Goal: Find specific page/section: Find specific page/section

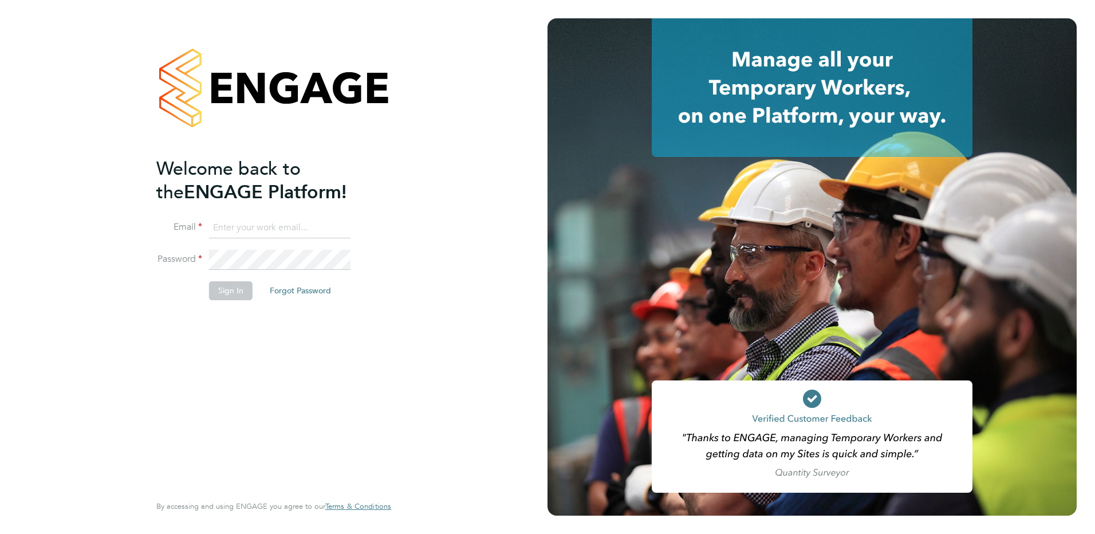
type input "danny.carr@vgcgroup.co.uk"
click at [234, 294] on button "Sign In" at bounding box center [231, 290] width 44 height 18
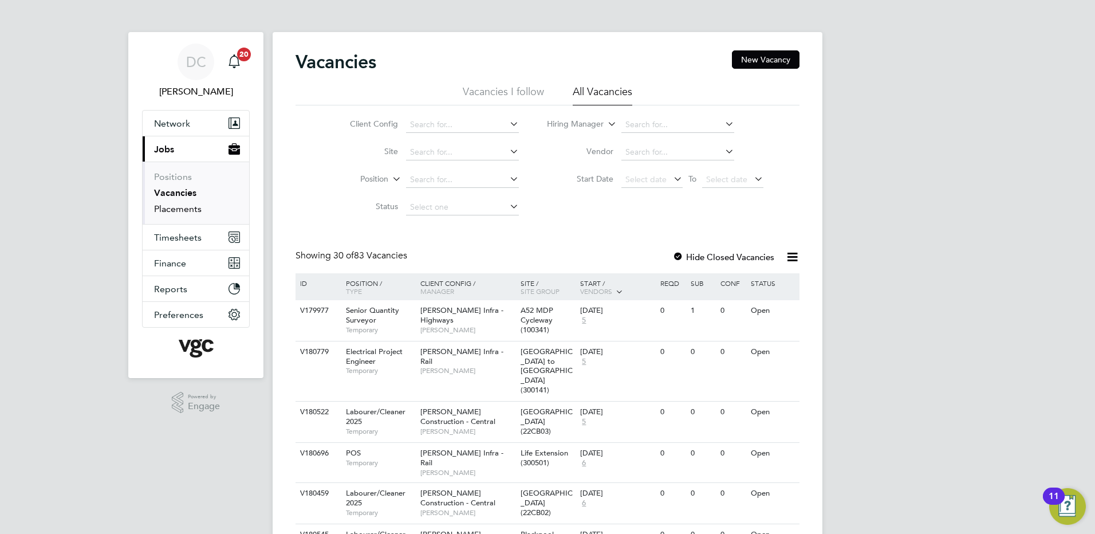
click at [182, 212] on link "Placements" at bounding box center [178, 208] width 48 height 11
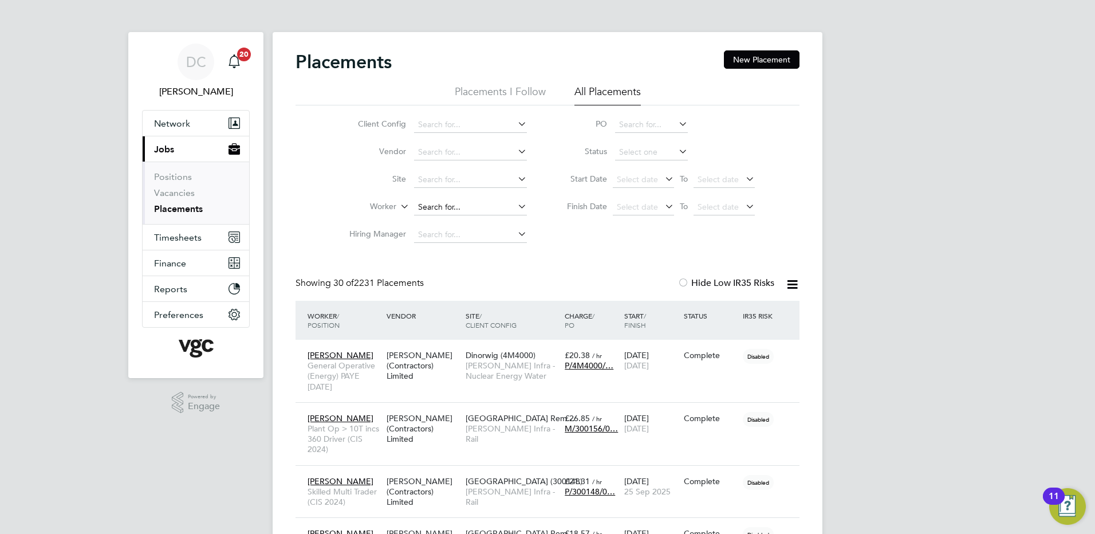
click at [432, 208] on input at bounding box center [470, 207] width 113 height 16
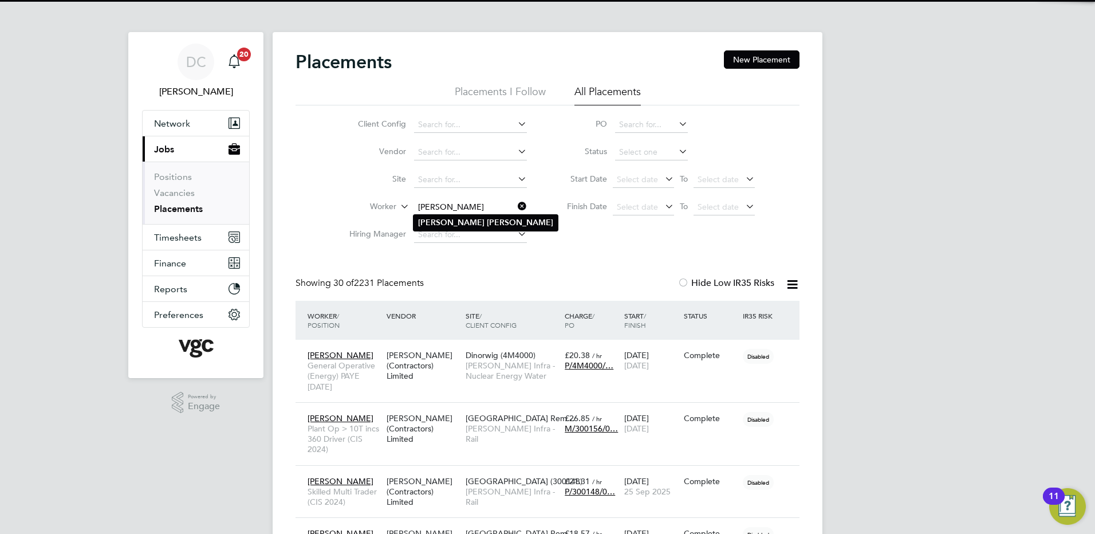
click at [487, 222] on b "[PERSON_NAME]" at bounding box center [520, 223] width 66 height 10
type input "[PERSON_NAME]"
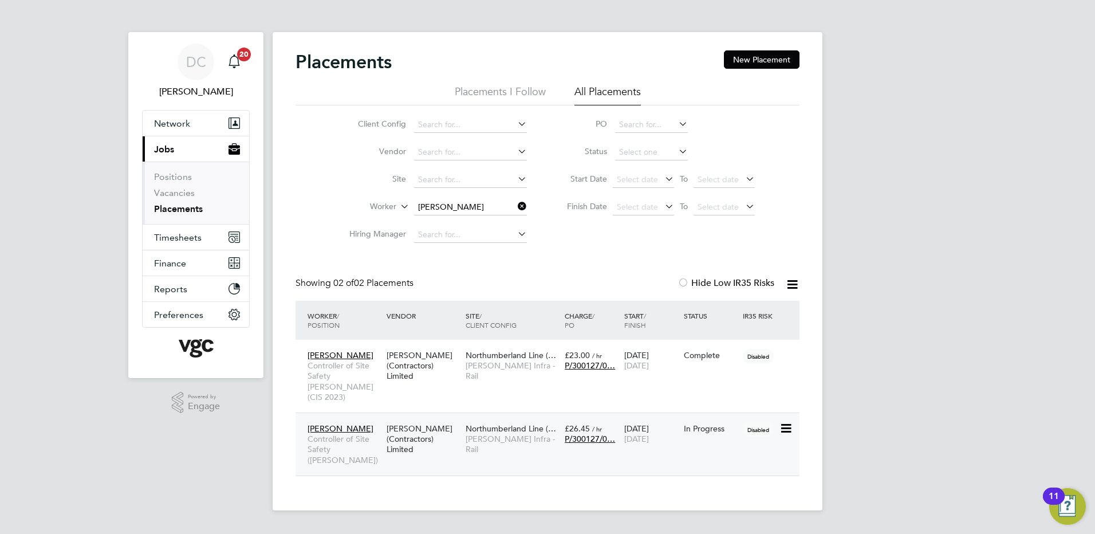
click at [511, 433] on span "[PERSON_NAME] Infra - Rail" at bounding box center [511, 443] width 93 height 21
